Goal: Check status: Check status

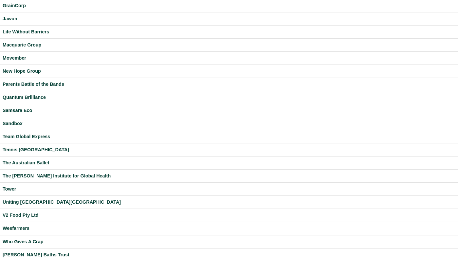
scroll to position [185, 0]
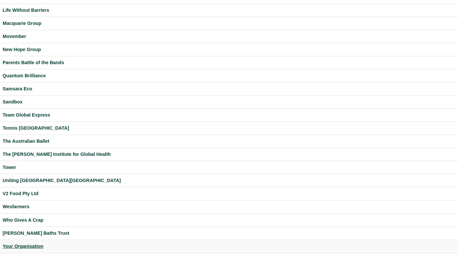
click at [20, 244] on div "Your Organisation" at bounding box center [229, 246] width 452 height 8
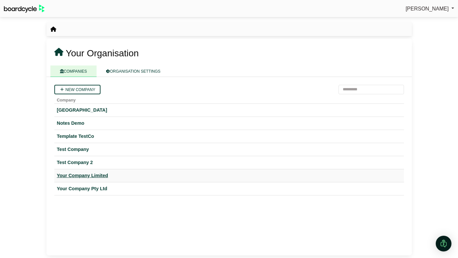
click at [101, 175] on div "Your Company Limited" at bounding box center [229, 176] width 344 height 8
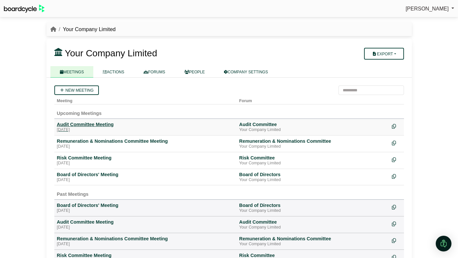
click at [103, 126] on div "Audit Committee Meeting" at bounding box center [145, 124] width 177 height 6
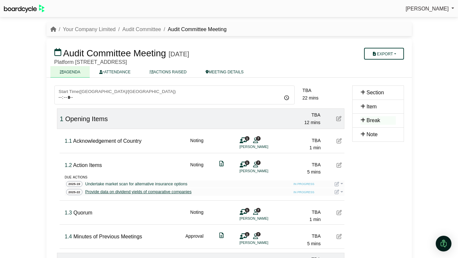
scroll to position [101, 0]
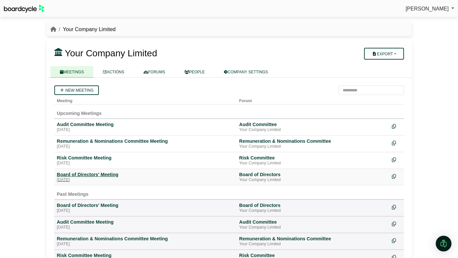
click at [98, 172] on div "Board of Directors' Meeting" at bounding box center [145, 174] width 177 height 6
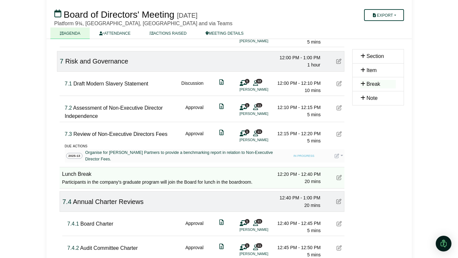
scroll to position [1091, 0]
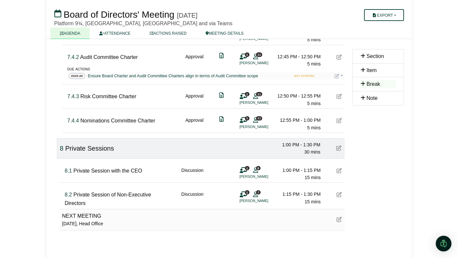
click at [252, 166] on div "1 8 Alicia Spinnet" at bounding box center [249, 172] width 20 height 13
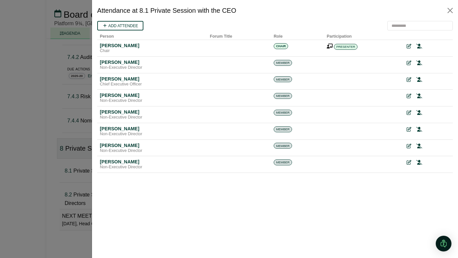
scroll to position [0, 0]
click at [62, 95] on div at bounding box center [229, 129] width 458 height 258
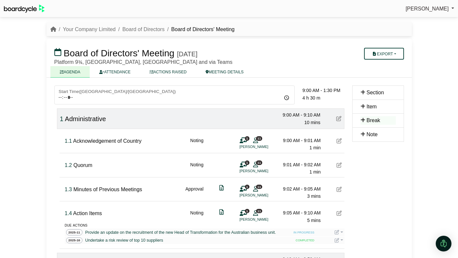
scroll to position [1091, 0]
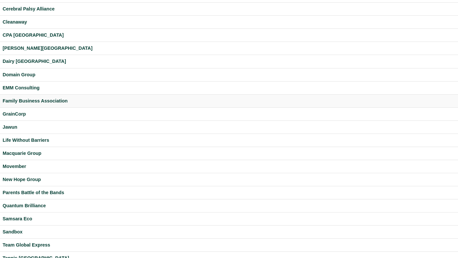
scroll to position [185, 0]
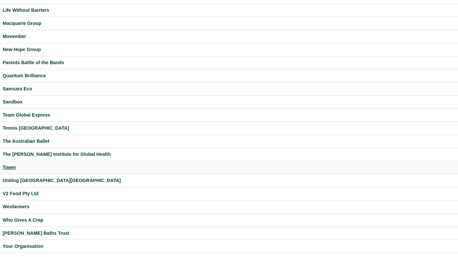
click at [14, 164] on div "Tower" at bounding box center [229, 168] width 452 height 8
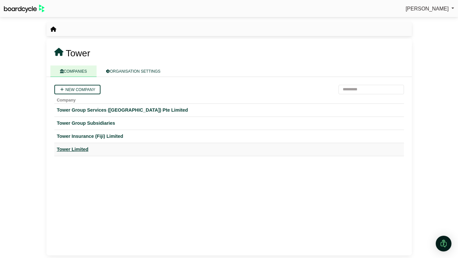
click at [76, 148] on div "Tower Limited" at bounding box center [229, 150] width 344 height 8
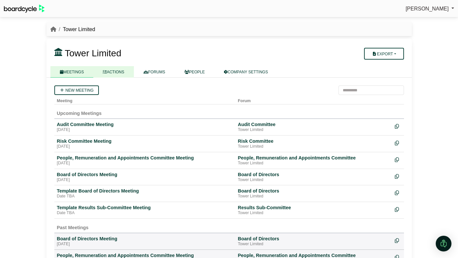
click at [122, 76] on link "ACTIONS" at bounding box center [113, 71] width 40 height 11
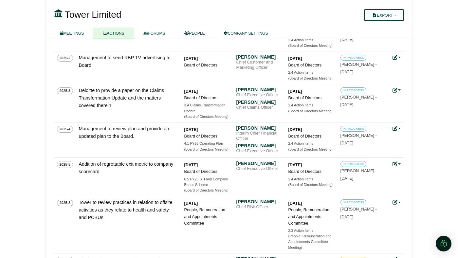
scroll to position [155, 0]
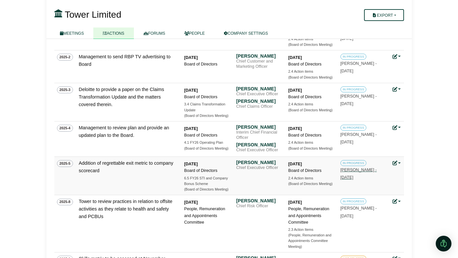
click at [356, 172] on link "IN PROGRESS [PERSON_NAME] - [DATE]" at bounding box center [363, 169] width 46 height 20
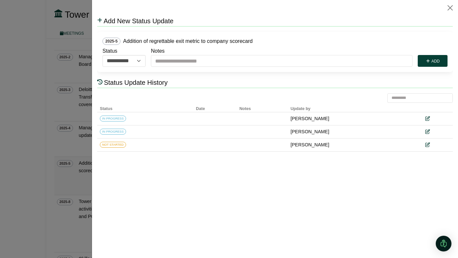
scroll to position [0, 0]
